Goal: Task Accomplishment & Management: Complete application form

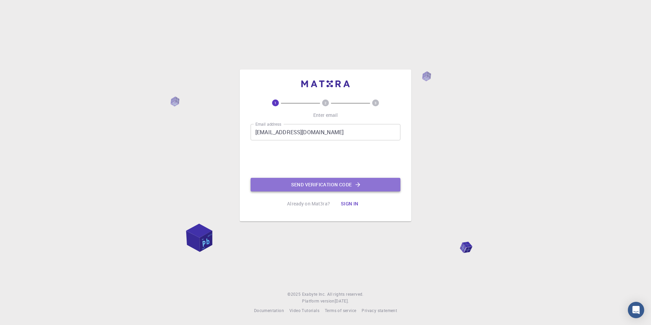
click at [324, 183] on button "Send verification code" at bounding box center [325, 185] width 150 height 14
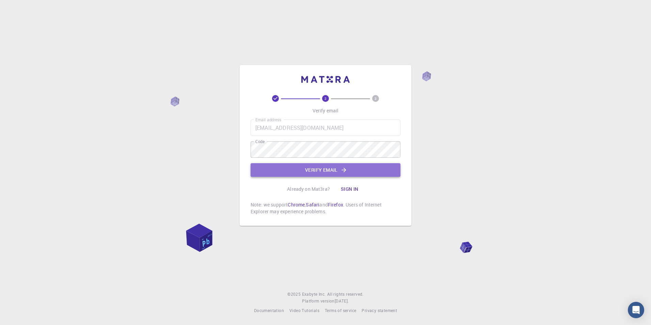
click at [331, 169] on button "Verify email" at bounding box center [325, 170] width 150 height 14
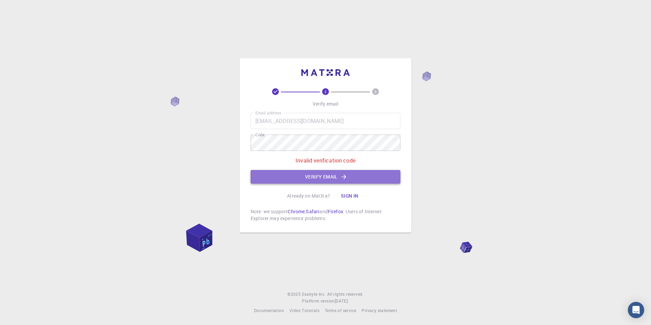
click at [321, 177] on button "Verify email" at bounding box center [325, 177] width 150 height 14
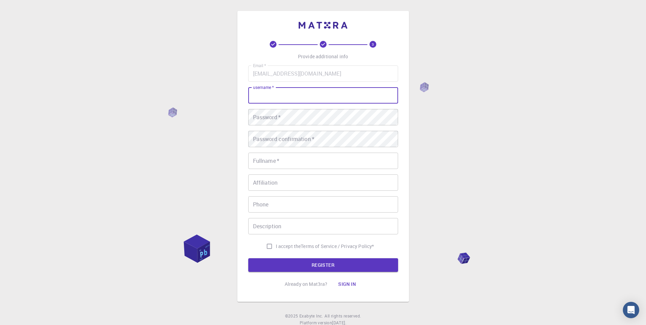
click at [280, 94] on input "username   *" at bounding box center [323, 95] width 150 height 16
type input "Amare"
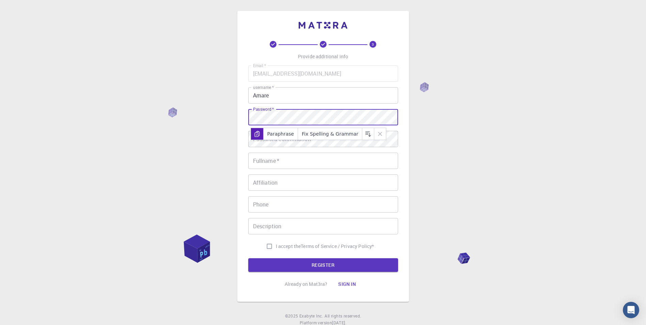
click at [257, 133] on icon at bounding box center [257, 133] width 5 height 5
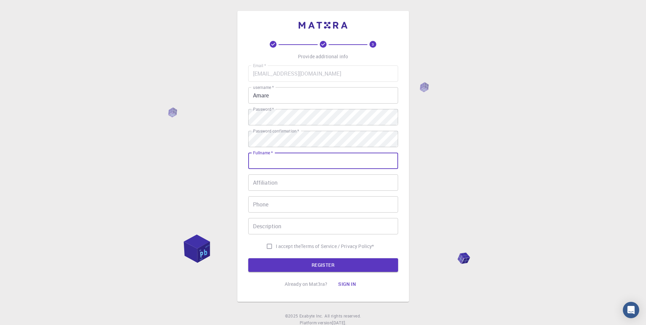
click at [272, 162] on input "Fullname   *" at bounding box center [323, 160] width 150 height 16
type input "Amare"
type input "0925885287"
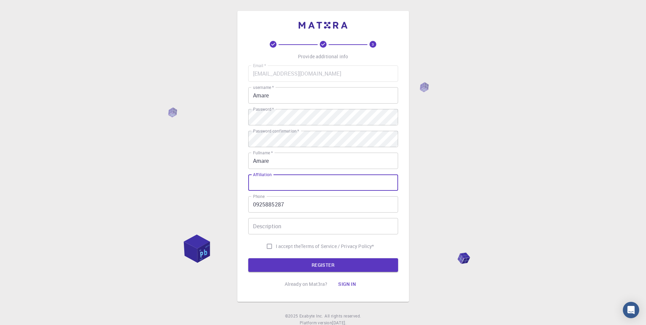
click at [274, 183] on input "Affiliation" at bounding box center [323, 182] width 150 height 16
click at [256, 185] on input "debark" at bounding box center [323, 182] width 150 height 16
type input "Debark"
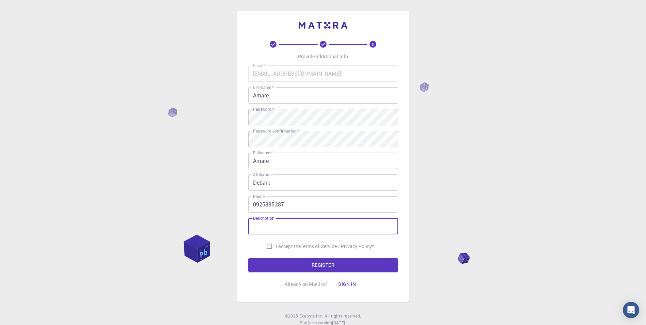
click at [275, 229] on input "Description" at bounding box center [323, 226] width 150 height 16
click at [268, 246] on input "I accept the Terms of Service / Privacy Policy *" at bounding box center [269, 246] width 13 height 13
checkbox input "true"
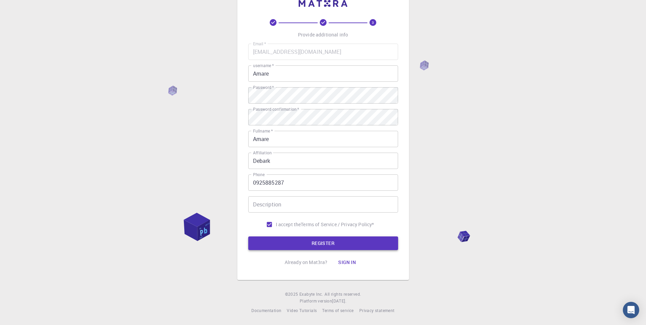
click at [319, 243] on button "REGISTER" at bounding box center [323, 243] width 150 height 14
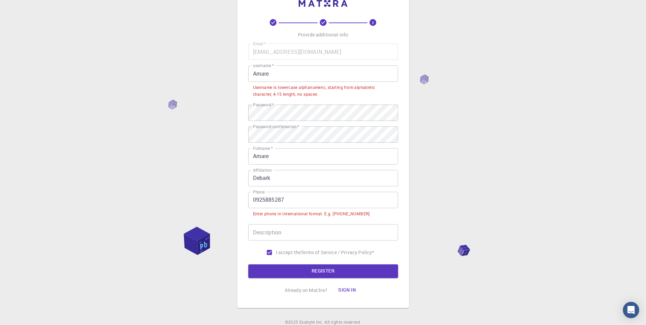
click at [256, 74] on input "Amare" at bounding box center [323, 73] width 150 height 16
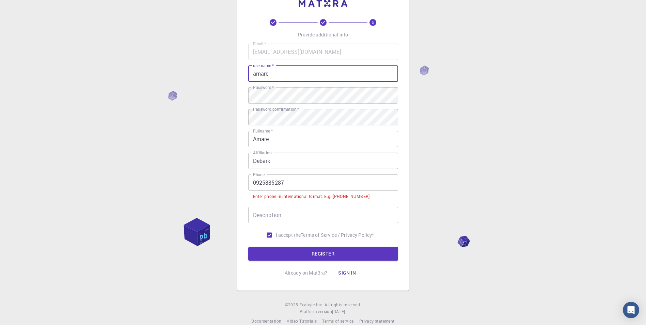
type input "amare"
click at [256, 183] on input "0925885287" at bounding box center [323, 182] width 150 height 16
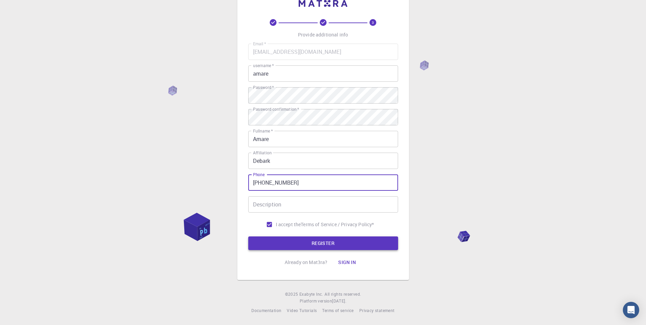
type input "+251925885287"
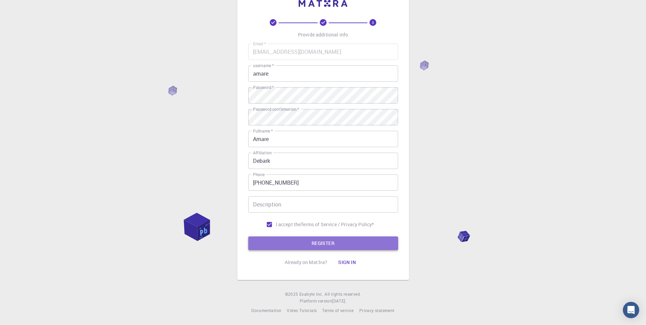
click at [333, 246] on button "REGISTER" at bounding box center [323, 243] width 150 height 14
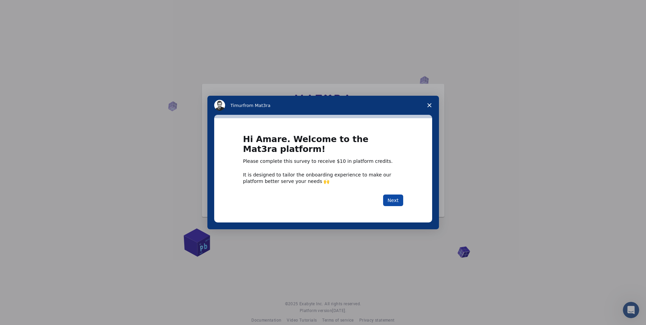
click at [395, 200] on button "Next" at bounding box center [393, 200] width 20 height 12
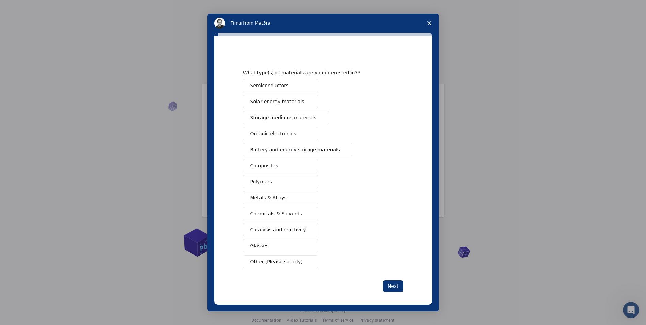
click at [270, 85] on span "Semiconductors" at bounding box center [269, 85] width 38 height 7
click at [274, 104] on span "Solar energy materials" at bounding box center [277, 101] width 54 height 7
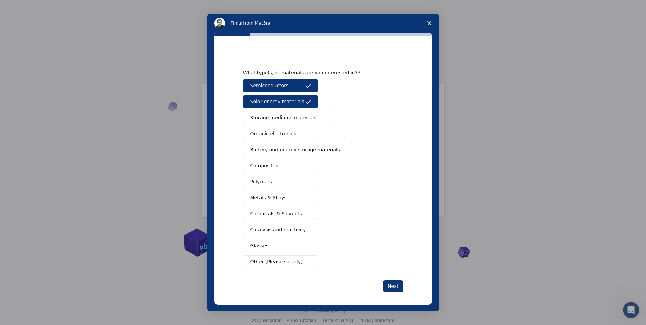
click at [261, 136] on span "Organic electronics" at bounding box center [273, 133] width 46 height 7
click at [281, 120] on span "Storage mediums materials" at bounding box center [283, 117] width 66 height 7
click at [283, 151] on span "Battery and energy storage materials" at bounding box center [295, 149] width 90 height 7
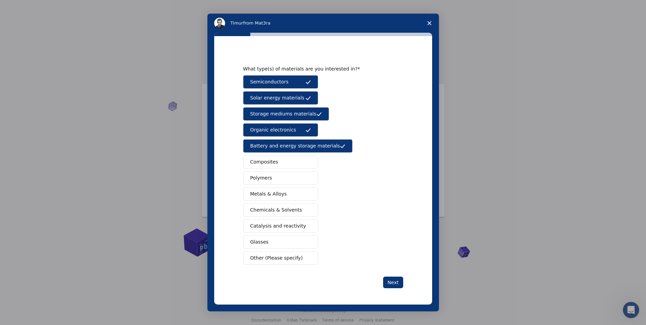
scroll to position [10, 0]
click at [258, 244] on span "Glasses" at bounding box center [259, 241] width 18 height 7
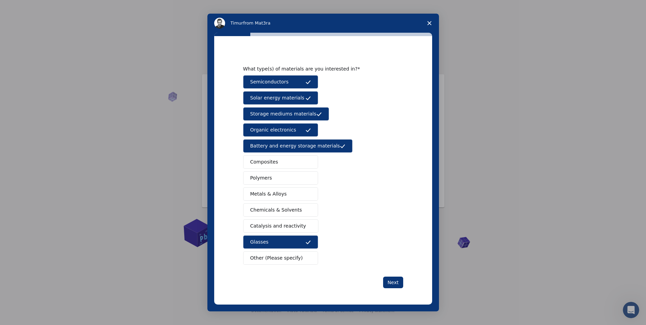
drag, startPoint x: 257, startPoint y: 229, endPoint x: 258, endPoint y: 220, distance: 9.2
click at [258, 226] on span "Catalysis and reactivity" at bounding box center [278, 225] width 56 height 7
click at [258, 213] on span "Chemicals & Solvents" at bounding box center [276, 209] width 52 height 7
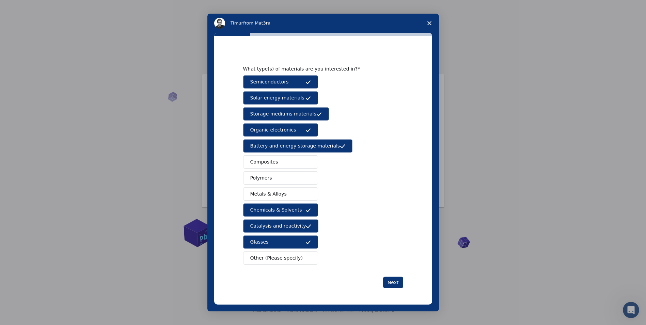
click at [260, 202] on div "Semiconductors Solar energy materials Storage mediums materials Organic electro…" at bounding box center [323, 169] width 160 height 189
click at [262, 183] on button "Polymers" at bounding box center [280, 177] width 75 height 13
click at [262, 194] on span "Metals & Alloys" at bounding box center [268, 193] width 36 height 7
click at [268, 160] on span "Composites" at bounding box center [264, 161] width 28 height 7
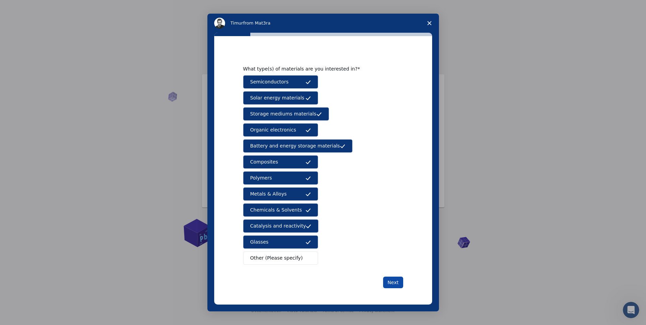
click at [391, 283] on button "Next" at bounding box center [393, 282] width 20 height 12
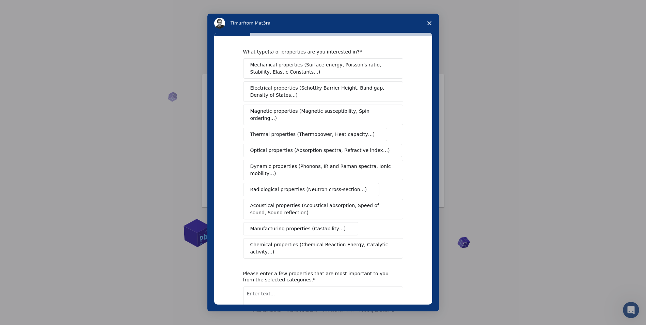
click at [324, 66] on span "Mechanical properties (Surface energy, Poisson's ratio, Stability, Elastic Cons…" at bounding box center [321, 68] width 142 height 14
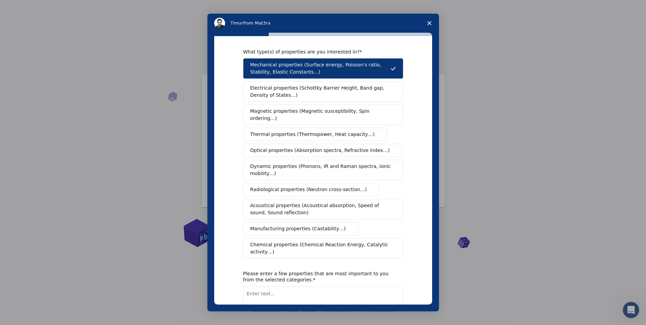
click at [296, 94] on span "Electrical properties (Schottky Barrier Height, Band gap, Density of States…)" at bounding box center [321, 91] width 142 height 14
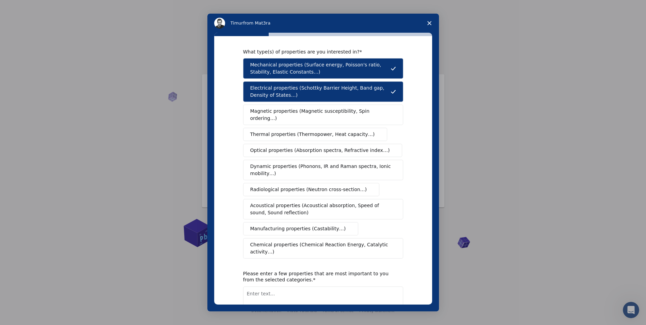
click at [295, 112] on span "Magnetic properties (Magnetic susceptibility, Spin ordering…)" at bounding box center [320, 115] width 141 height 14
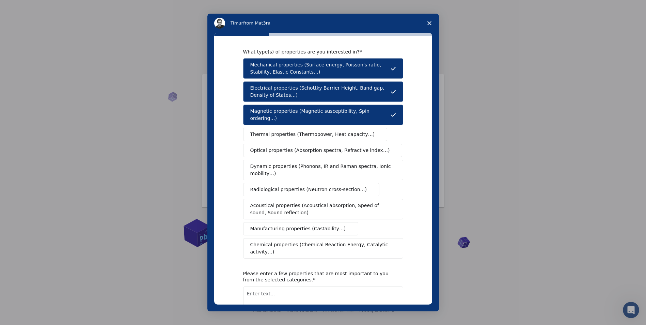
click at [294, 128] on button "Thermal properties (Thermopower, Heat capacity…)" at bounding box center [315, 134] width 144 height 13
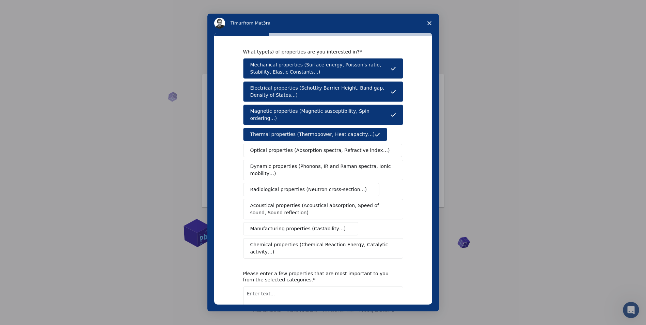
click at [286, 147] on span "Optical properties (Absorption spectra, Refractive index…)" at bounding box center [320, 150] width 140 height 7
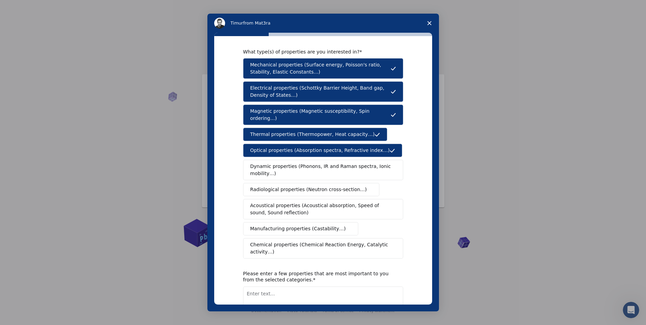
click at [281, 160] on button "Dynamic properties (Phonons, IR and Raman spectra, Ionic mobility…)" at bounding box center [323, 170] width 160 height 20
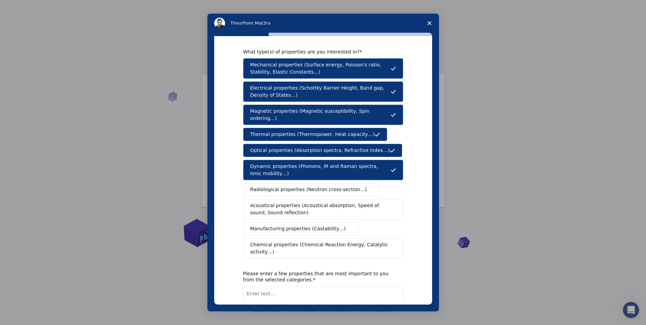
click at [283, 186] on span "Radiological properties (Neutron cross-section…)" at bounding box center [308, 189] width 117 height 7
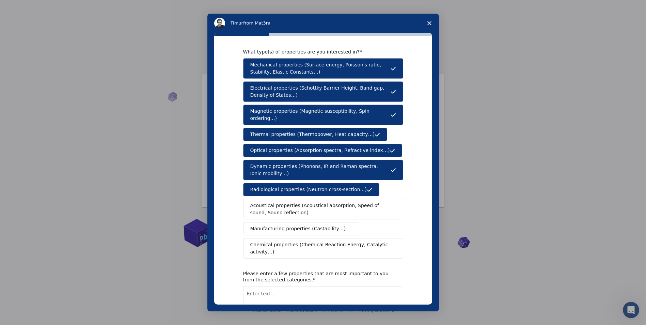
click at [282, 202] on span "Acoustical properties (Acoustical absorption, Speed of sound, Sound reflection)" at bounding box center [321, 209] width 142 height 14
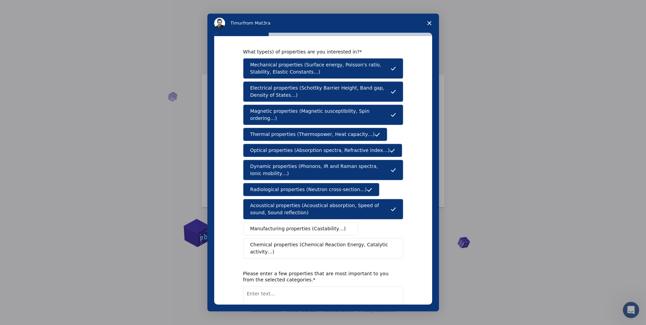
click at [285, 225] on span "Manufacturing properties (Castability…)" at bounding box center [298, 228] width 96 height 7
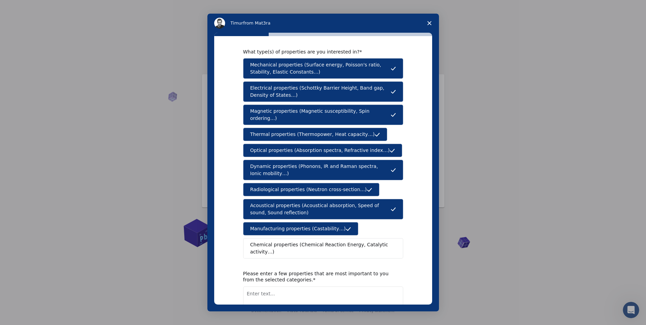
click at [286, 241] on span "Chemical properties (Chemical Reaction Energy, Catalytic activity…)" at bounding box center [320, 248] width 141 height 14
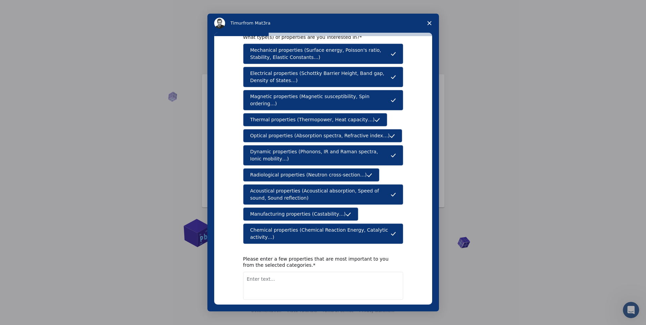
scroll to position [39, 0]
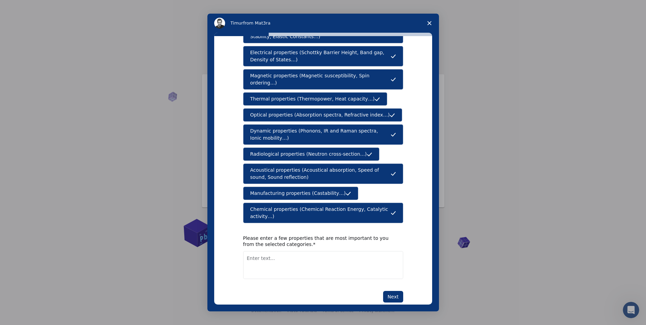
drag, startPoint x: 392, startPoint y: 281, endPoint x: 379, endPoint y: 197, distance: 85.4
click at [379, 197] on div "What type(s) of properties are you interested in? Mechanical properties (Surfac…" at bounding box center [323, 157] width 160 height 289
click at [256, 251] on textarea "Enter text..." at bounding box center [323, 265] width 160 height 28
type textarea "optical,magneti,electrical,mechanical,thermal ,dynamical,radiological acoustica…"
click at [389, 291] on button "Next" at bounding box center [393, 297] width 20 height 12
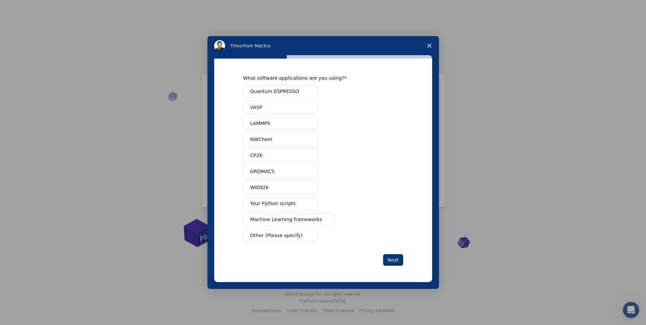
scroll to position [0, 0]
click at [273, 94] on span "Quantum ESPRESSO" at bounding box center [274, 91] width 49 height 7
click at [267, 110] on button "VASP" at bounding box center [280, 107] width 75 height 13
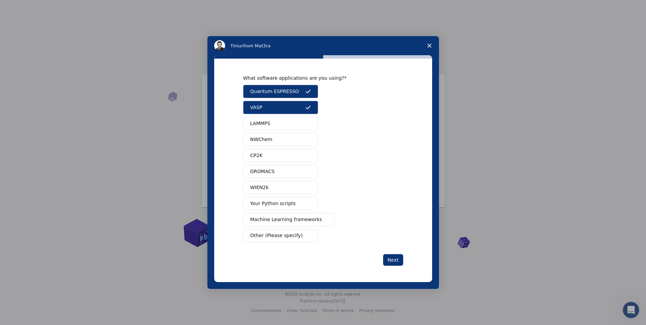
click at [267, 129] on button "LAMMPS" at bounding box center [280, 123] width 75 height 13
click at [269, 142] on span "NWChem" at bounding box center [261, 139] width 22 height 7
click at [262, 158] on button "CP2K" at bounding box center [280, 155] width 75 height 13
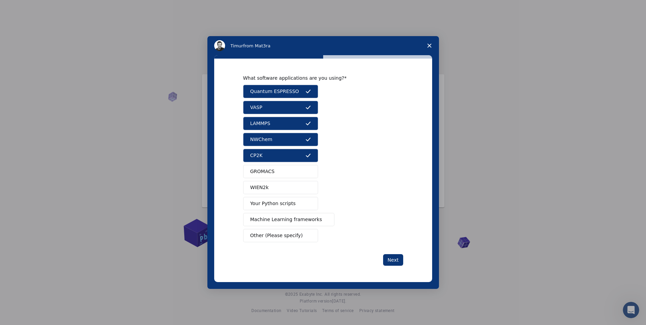
click at [267, 175] on span "GROMACS" at bounding box center [262, 171] width 25 height 7
click at [263, 192] on button "WIEN2k" at bounding box center [280, 187] width 75 height 13
click at [270, 208] on button "Your Python scripts" at bounding box center [280, 203] width 75 height 13
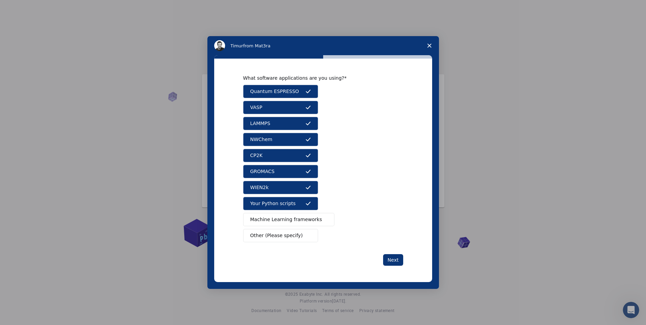
click at [269, 222] on span "Machine Learning frameworks" at bounding box center [286, 219] width 72 height 7
drag, startPoint x: 275, startPoint y: 238, endPoint x: 395, endPoint y: 265, distance: 123.2
click at [395, 265] on div "What software applications are you using? Quantum ESPRESSO VASP LAMMPS NWChem C…" at bounding box center [323, 170] width 160 height 190
click at [392, 261] on button "Next" at bounding box center [393, 260] width 20 height 12
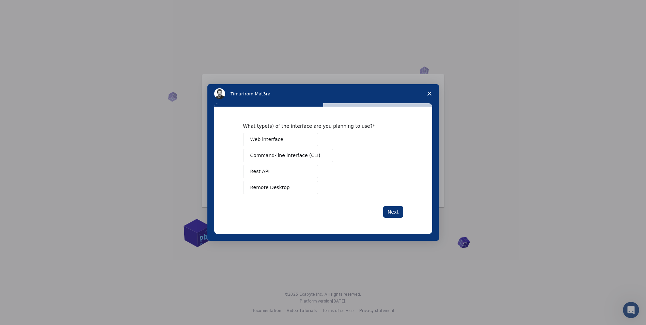
click at [262, 142] on span "Web interface" at bounding box center [266, 139] width 33 height 7
click at [264, 158] on span "Command-line interface (CLI)" at bounding box center [285, 155] width 70 height 7
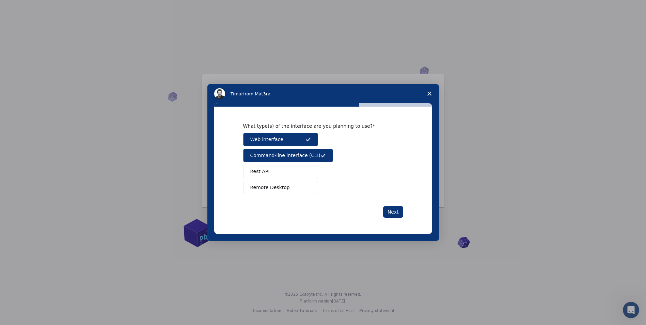
click at [260, 171] on span "Rest API" at bounding box center [259, 171] width 19 height 7
click at [261, 189] on span "Remote Desktop" at bounding box center [269, 187] width 39 height 7
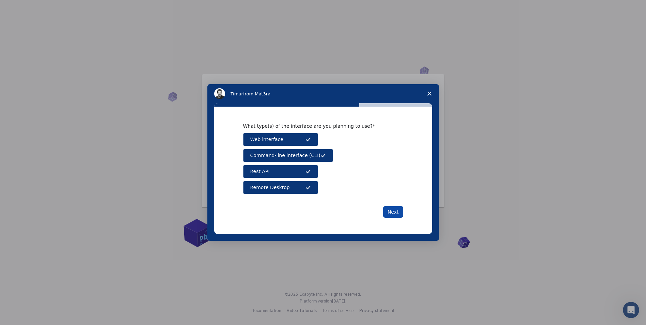
click at [392, 214] on button "Next" at bounding box center [393, 212] width 20 height 12
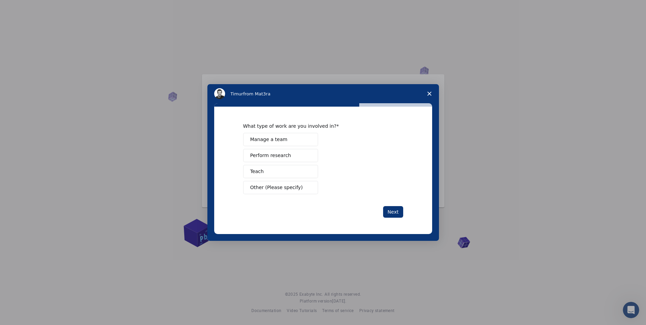
click at [268, 159] on button "Perform research" at bounding box center [280, 155] width 75 height 13
click at [261, 140] on span "Manage a team" at bounding box center [268, 139] width 37 height 7
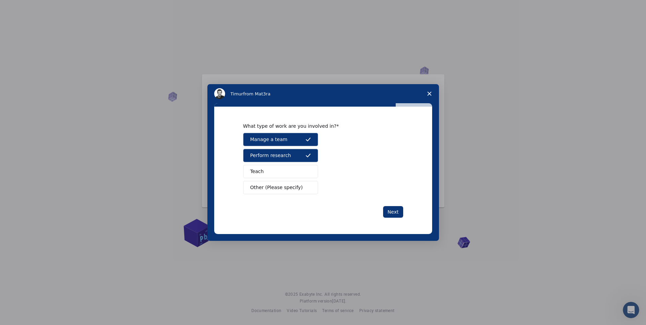
click at [262, 170] on button "Teach" at bounding box center [280, 171] width 75 height 13
click at [395, 213] on button "Next" at bounding box center [393, 212] width 20 height 12
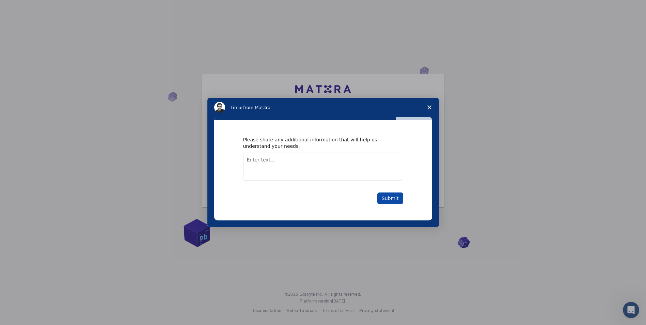
click at [395, 197] on button "Submit" at bounding box center [390, 198] width 26 height 12
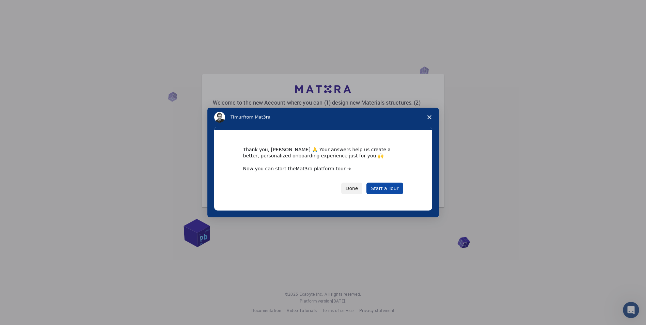
click at [389, 191] on link "Start a Tour" at bounding box center [384, 188] width 36 height 12
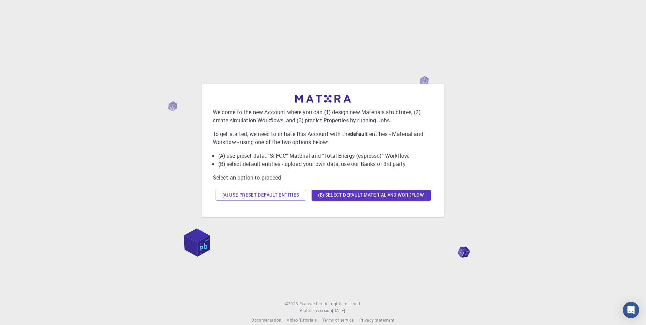
click at [295, 229] on div "Welcome to the new Account where you can (1) design new Materials structures, (…" at bounding box center [322, 150] width 629 height 262
click at [381, 198] on button "(B) Select default material and workflow" at bounding box center [370, 195] width 119 height 11
